Goal: Register for event/course

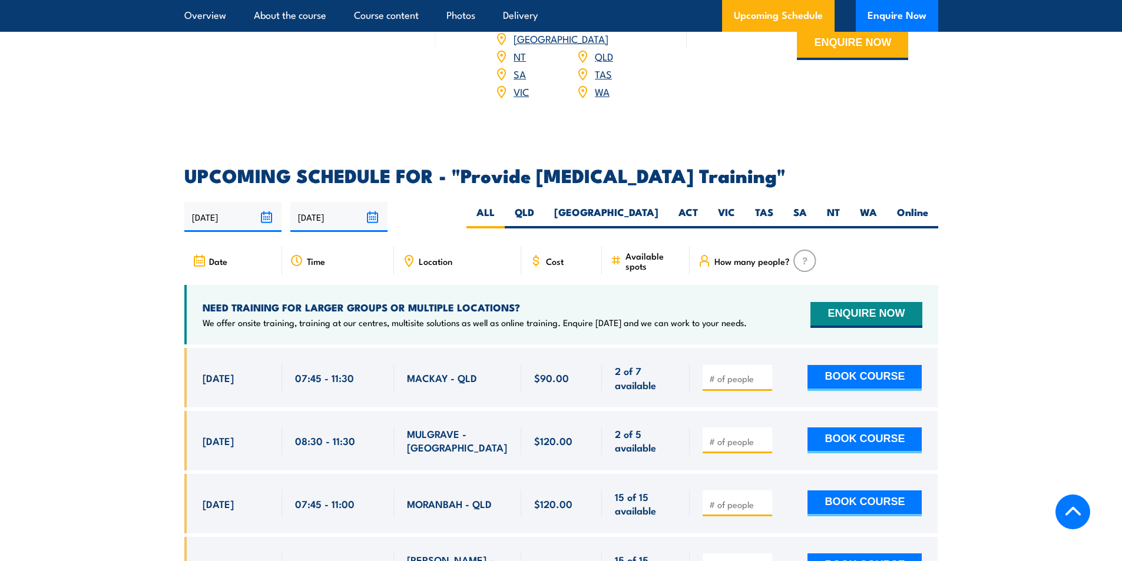
scroll to position [2120, 0]
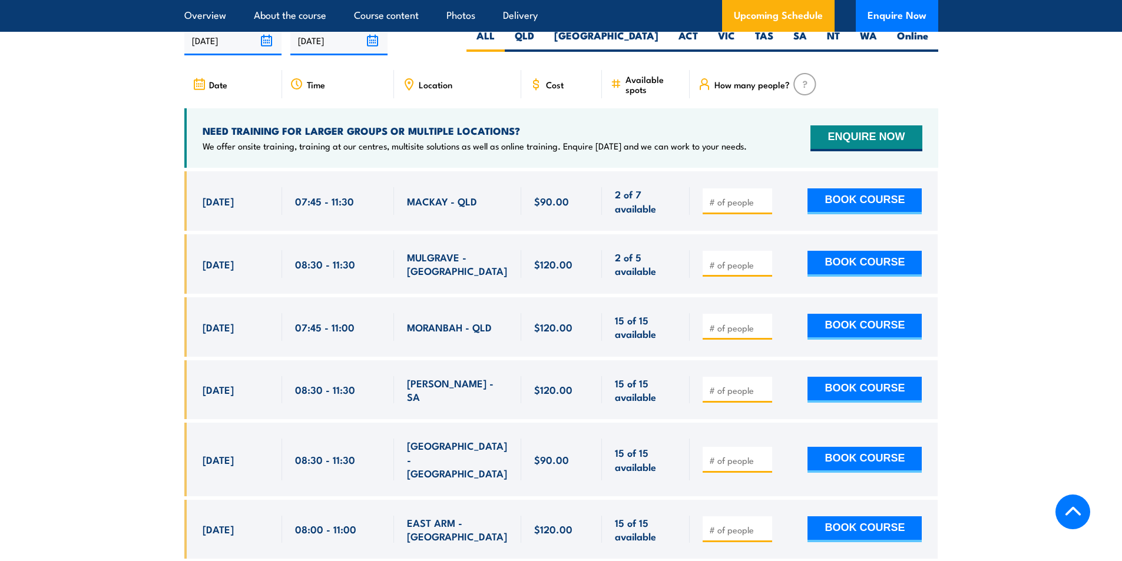
drag, startPoint x: 213, startPoint y: 207, endPoint x: 291, endPoint y: 215, distance: 78.1
click at [291, 215] on div "22 Aug, 2025, 07:45 - 07:45" at bounding box center [561, 200] width 754 height 59
click at [342, 215] on div "07:45 - 11:30" at bounding box center [338, 201] width 86 height 28
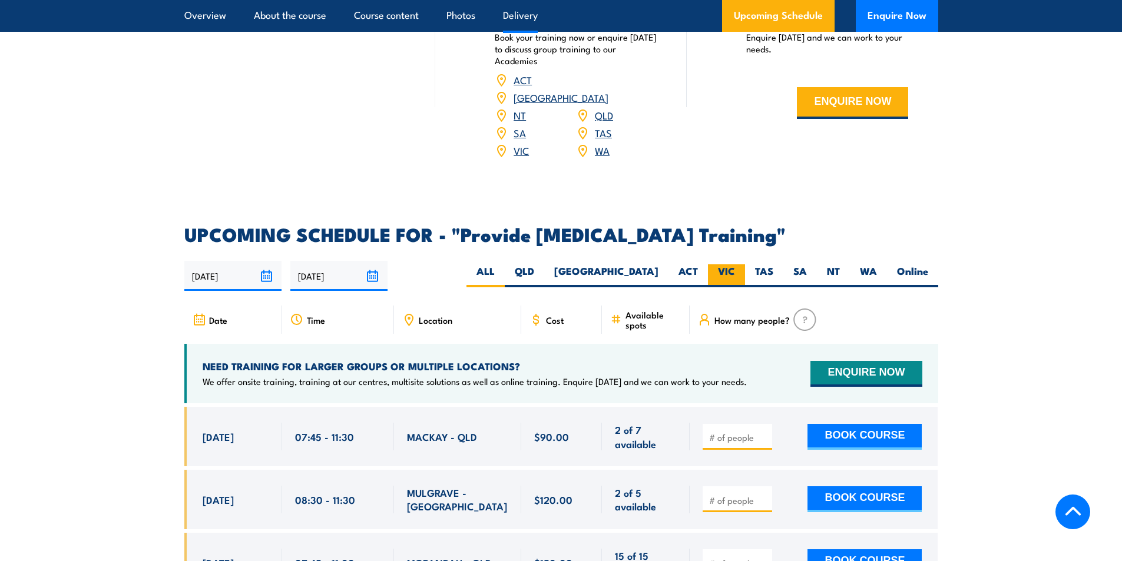
click at [732, 280] on label "VIC" at bounding box center [726, 275] width 37 height 23
click at [735, 272] on input "VIC" at bounding box center [739, 268] width 8 height 8
radio input "true"
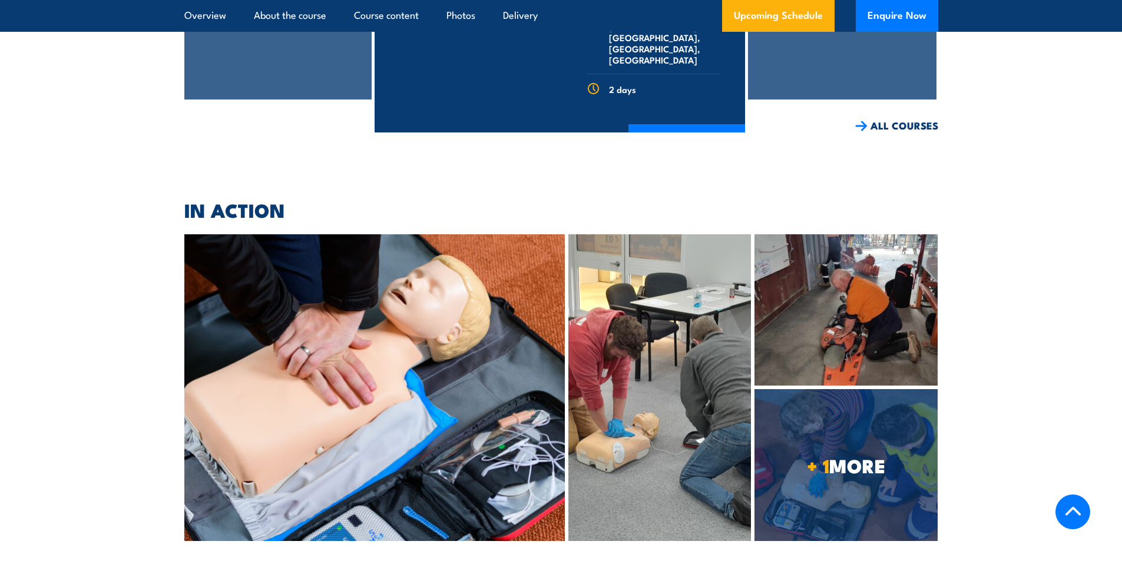
scroll to position [3414, 0]
